Goal: Find specific page/section: Find specific page/section

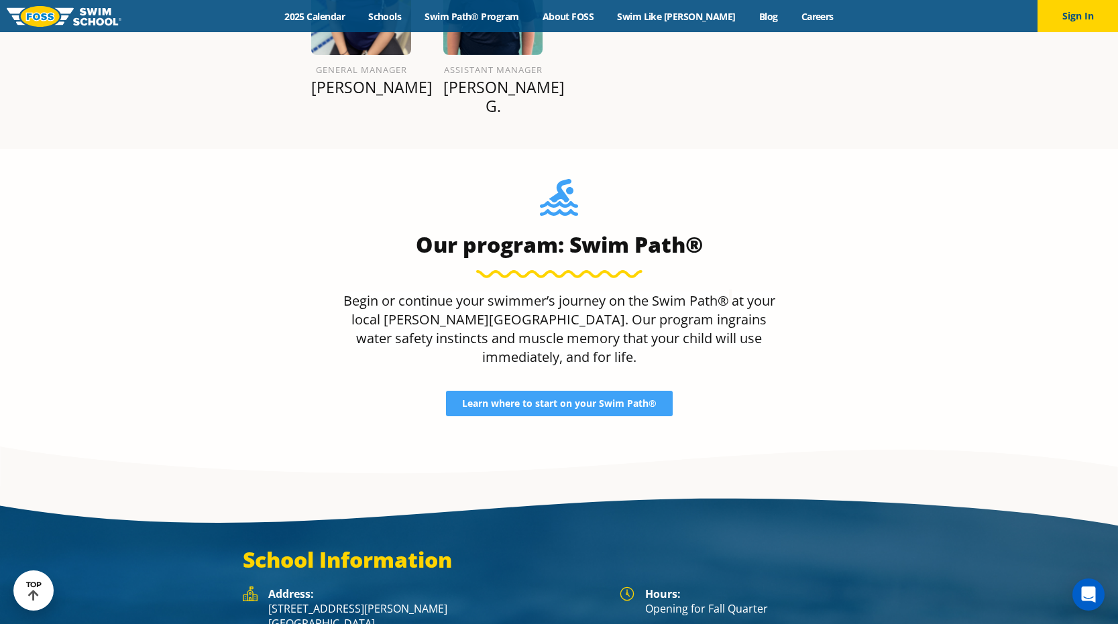
scroll to position [1841, 0]
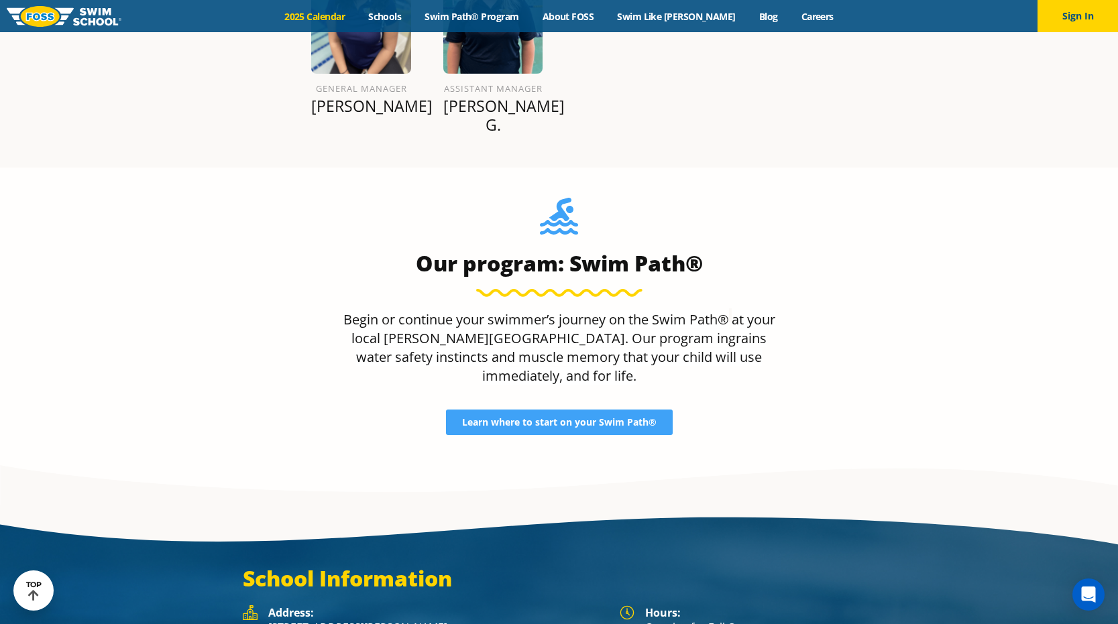
click at [340, 15] on link "2025 Calendar" at bounding box center [315, 16] width 84 height 13
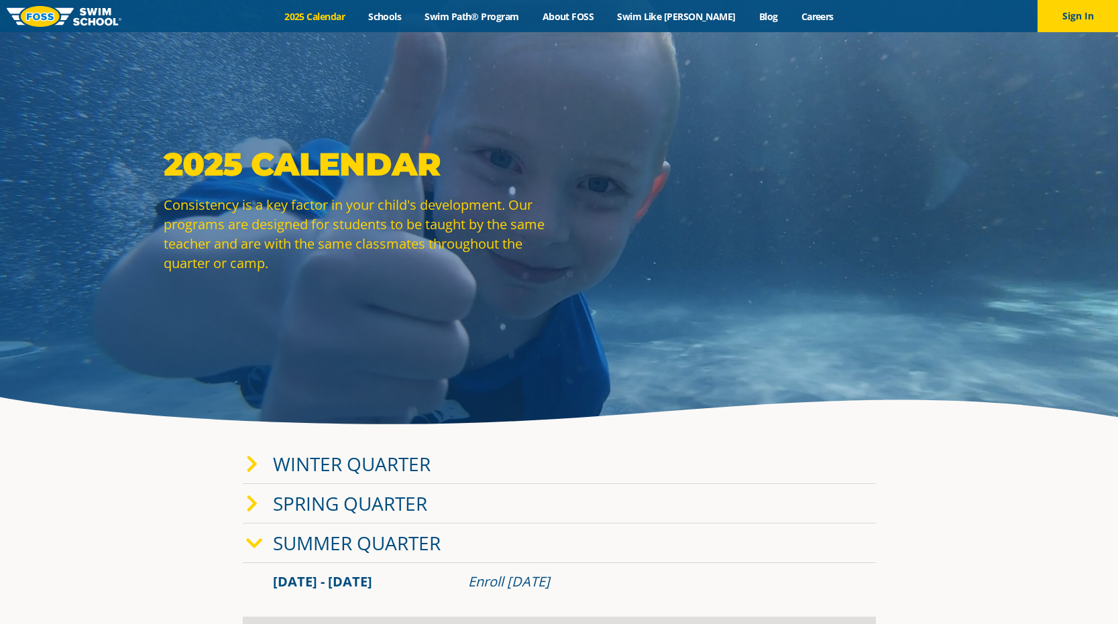
scroll to position [13, 0]
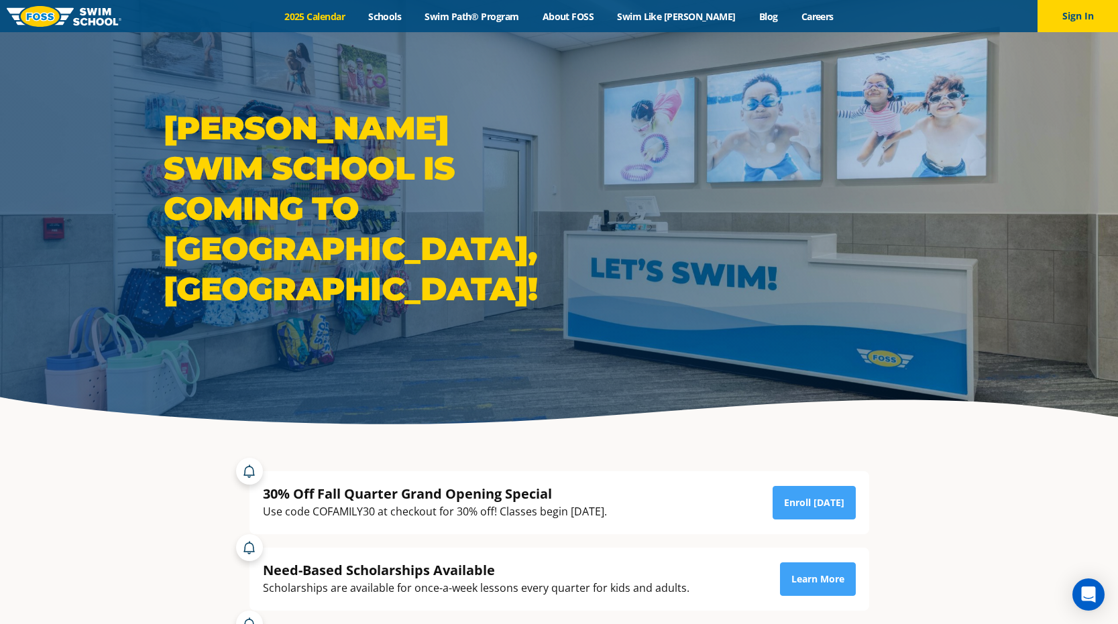
click at [354, 16] on link "2025 Calendar" at bounding box center [315, 16] width 84 height 13
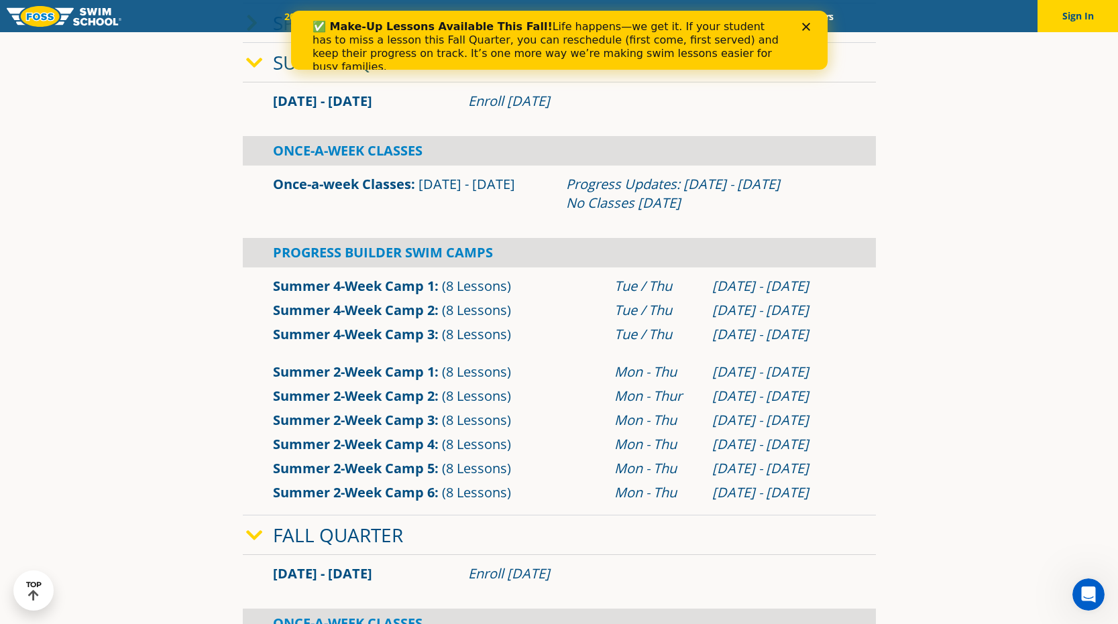
scroll to position [490, 0]
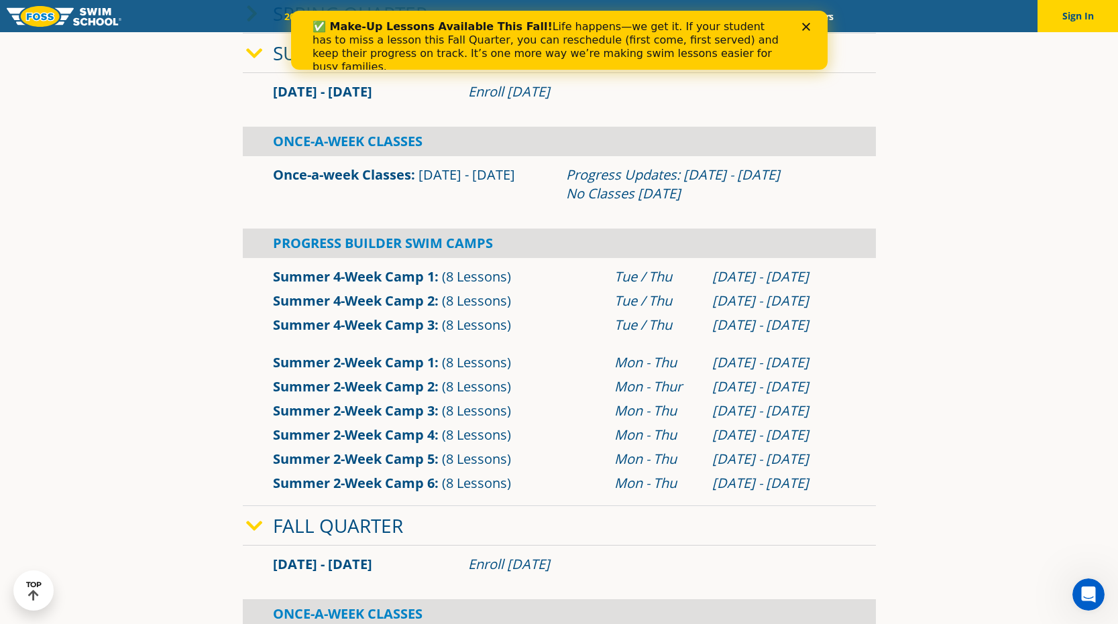
click at [806, 25] on icon "Close" at bounding box center [806, 27] width 8 height 8
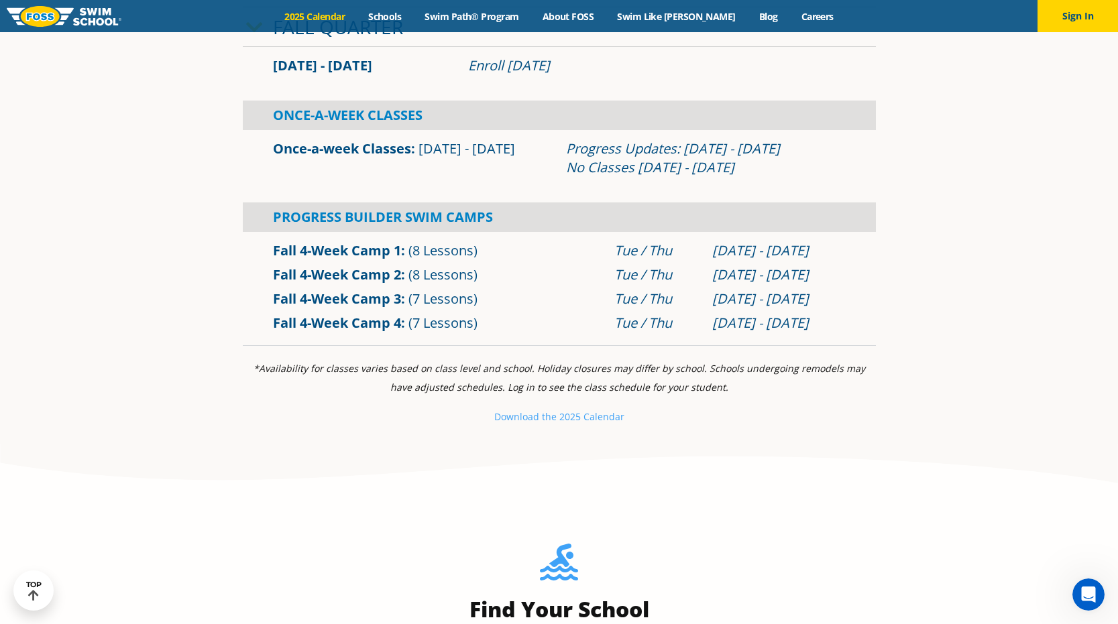
scroll to position [1009, 0]
